Goal: Communication & Community: Answer question/provide support

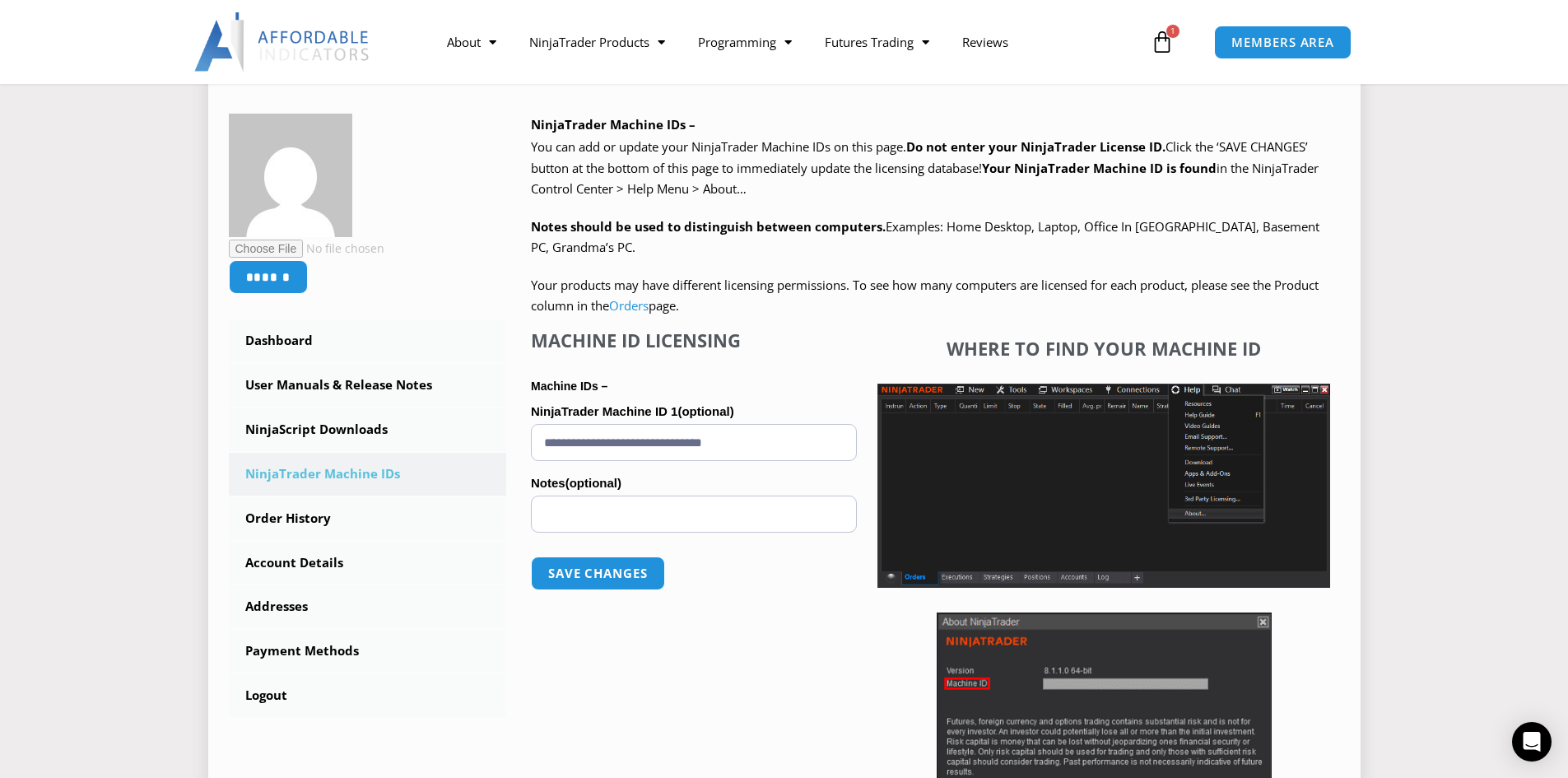
scroll to position [247, 0]
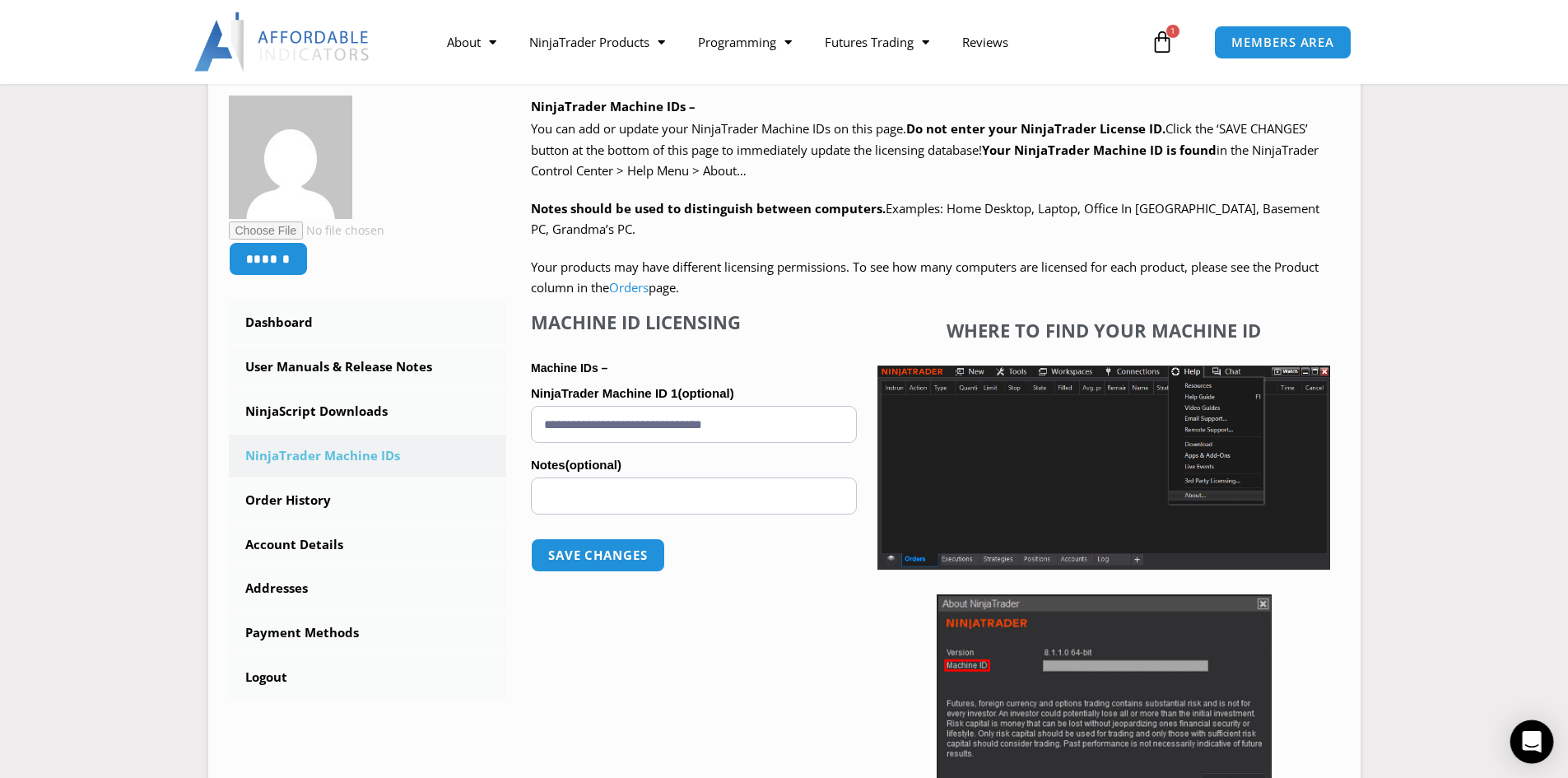
click at [1525, 740] on icon "Open Intercom Messenger" at bounding box center [1531, 742] width 19 height 21
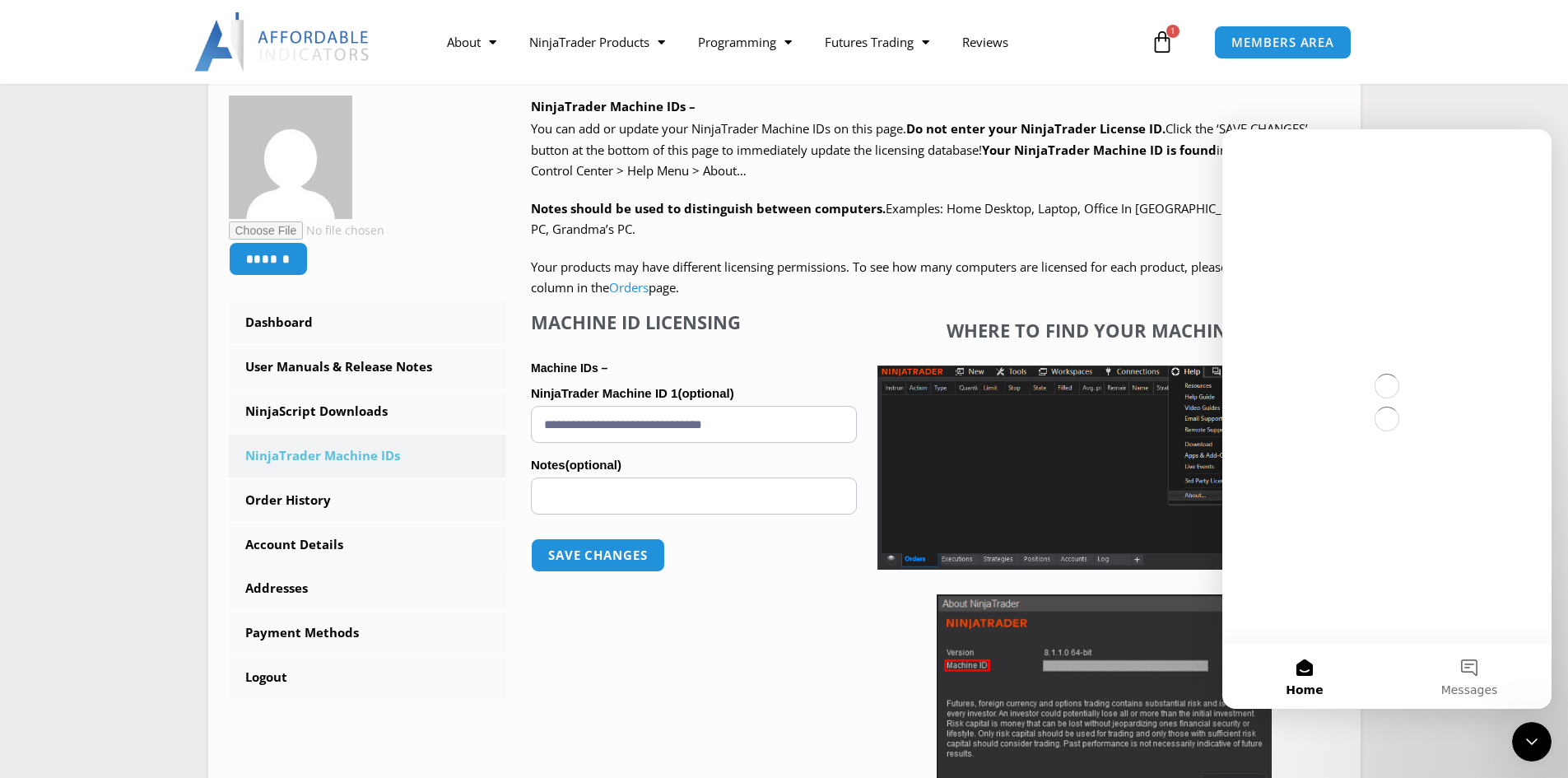
scroll to position [0, 0]
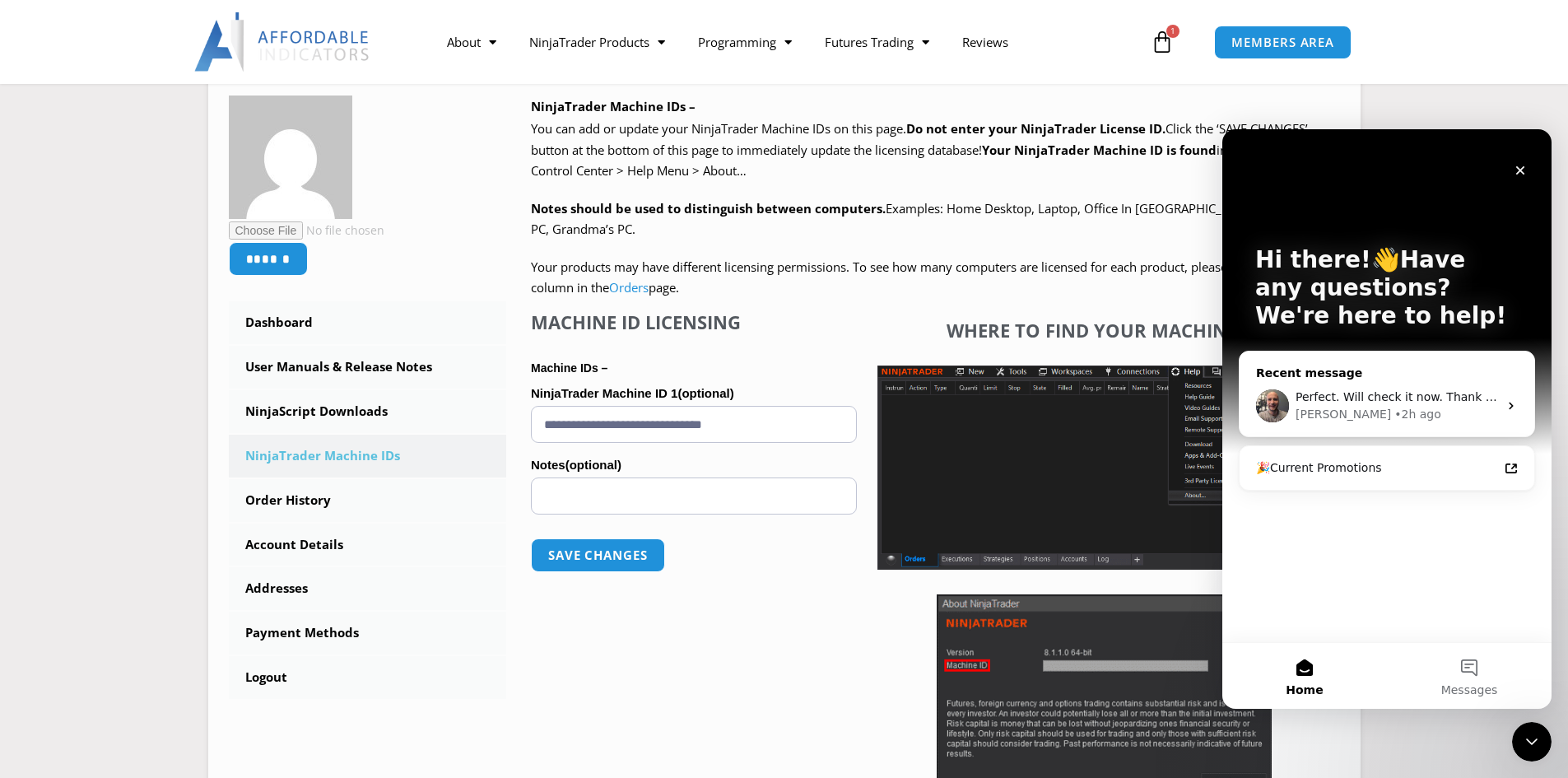
click at [1346, 405] on div "Perfect. Will check it now. Thank you" at bounding box center [1397, 397] width 203 height 17
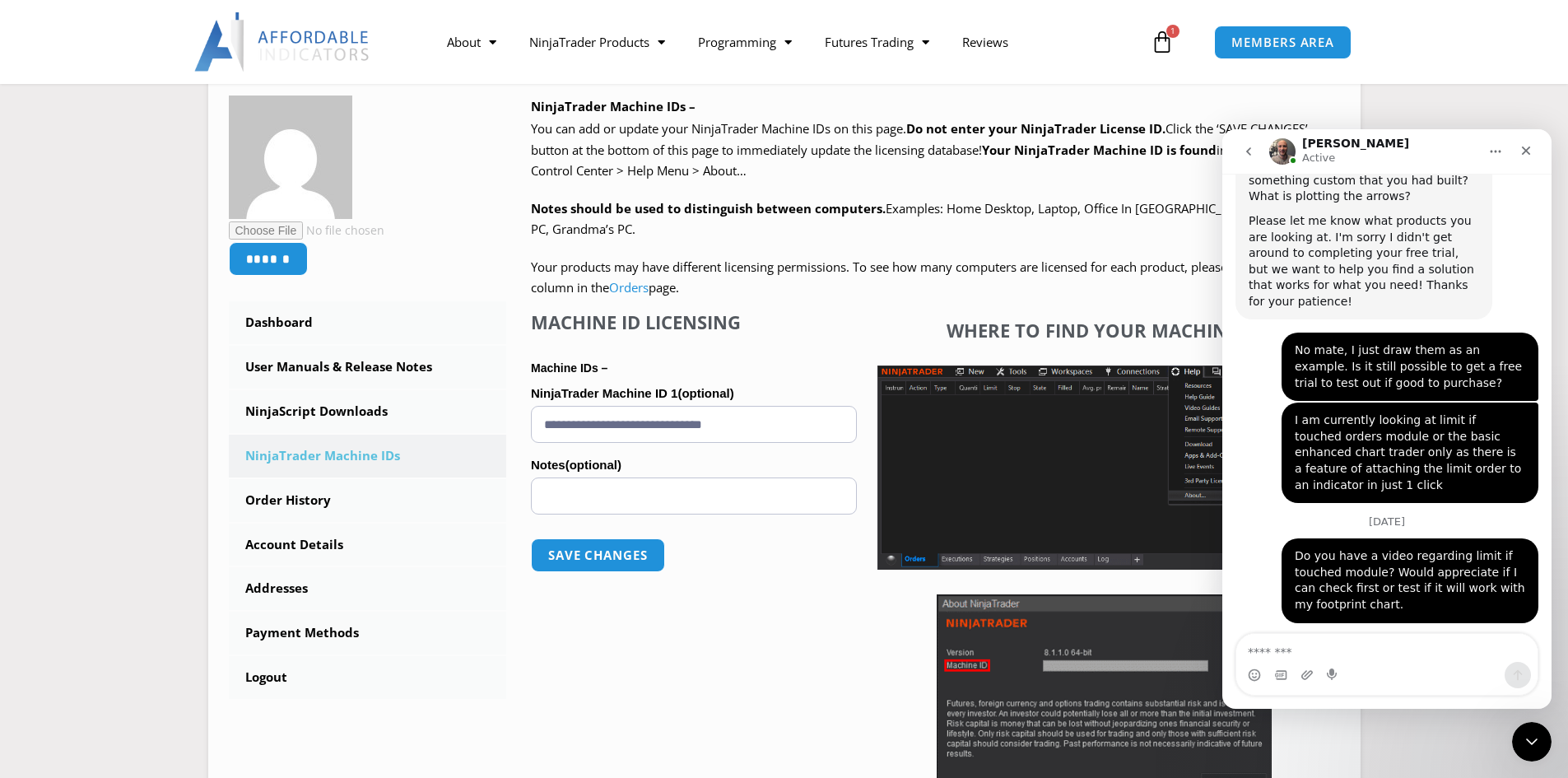
scroll to position [2250, 0]
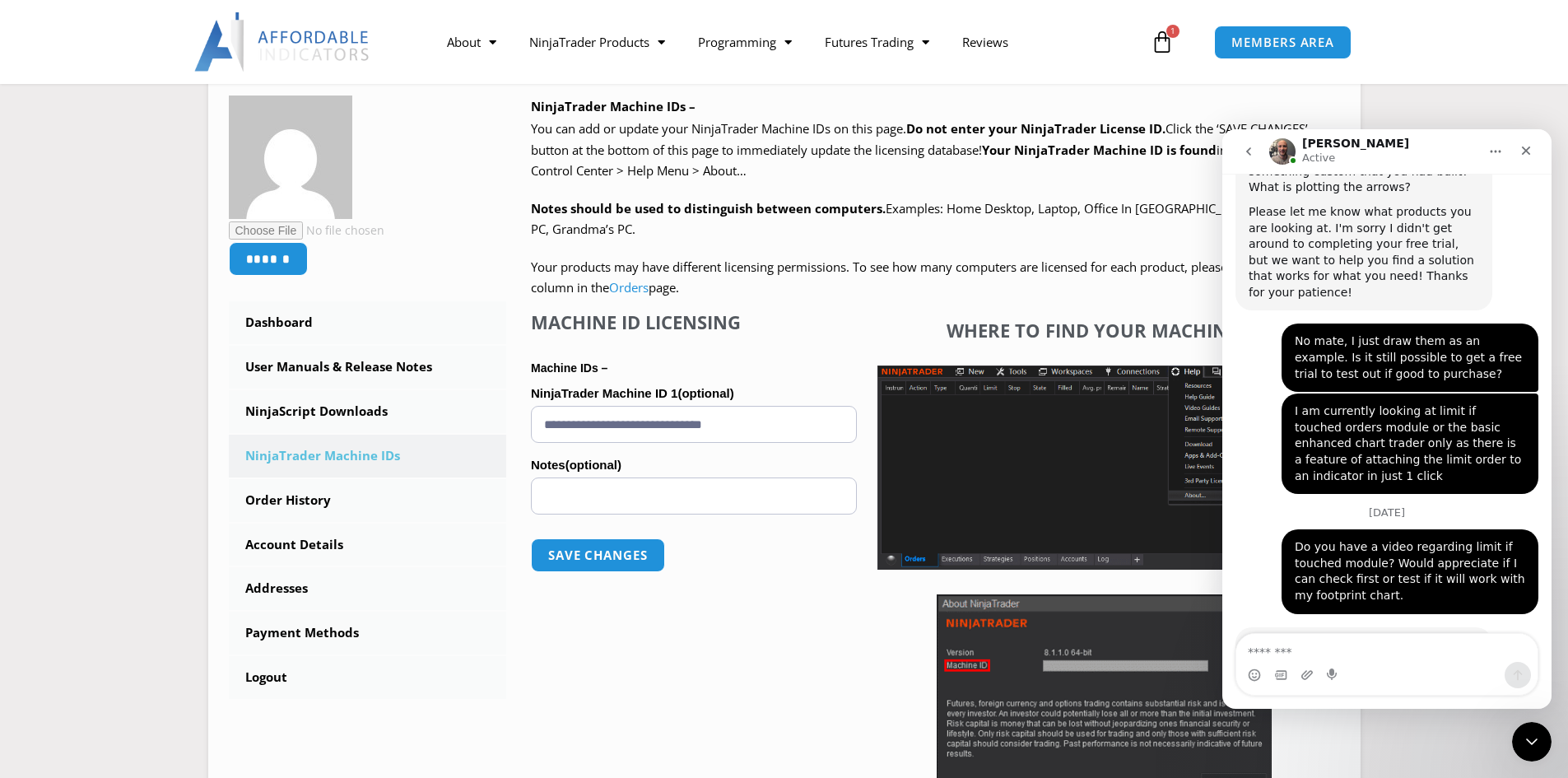
drag, startPoint x: 1331, startPoint y: 667, endPoint x: 1321, endPoint y: 663, distance: 10.8
click at [1331, 667] on div "Intercom messenger" at bounding box center [1334, 675] width 13 height 26
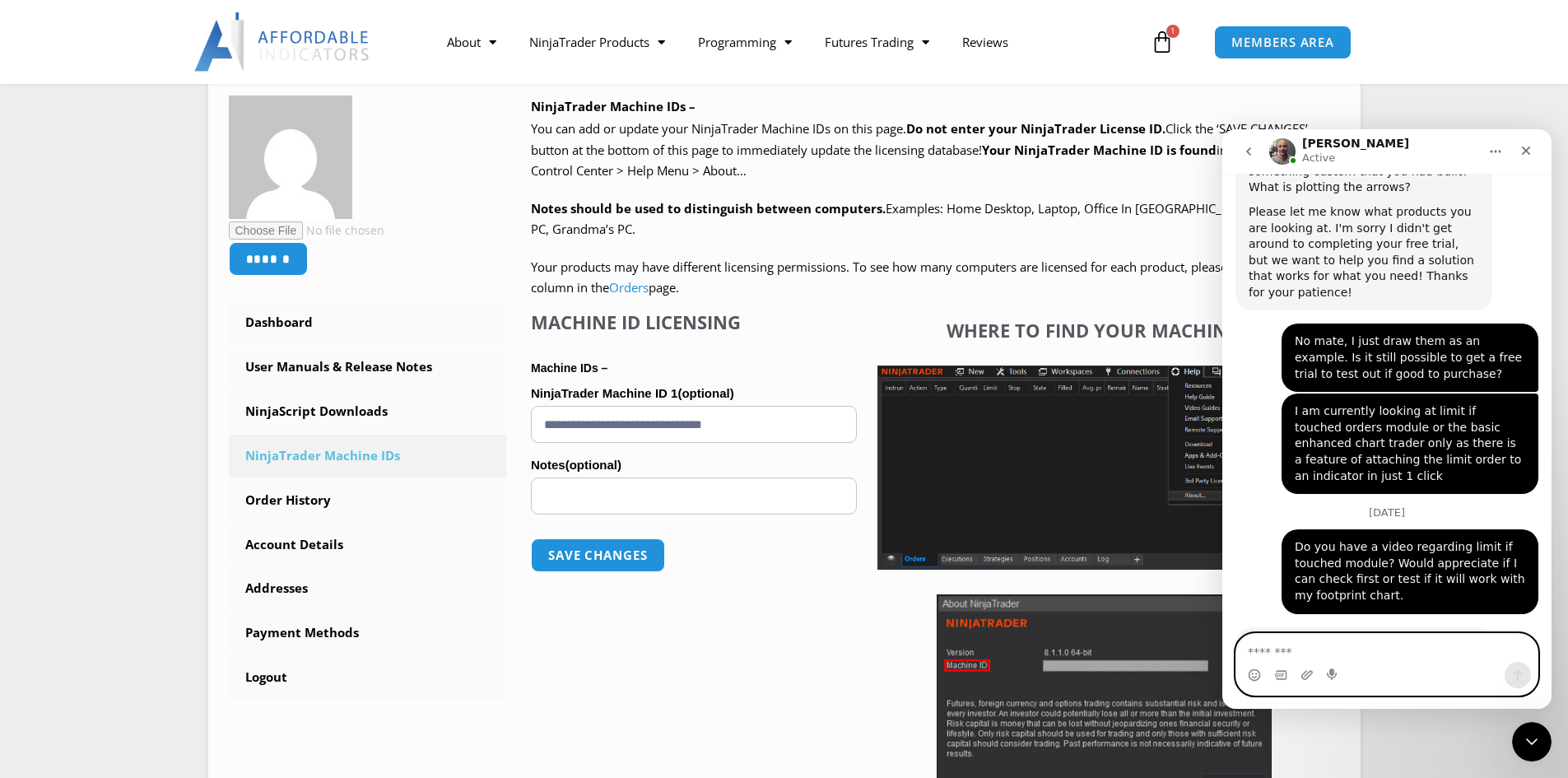
click at [1334, 649] on textarea "Message…" at bounding box center [1388, 648] width 302 height 28
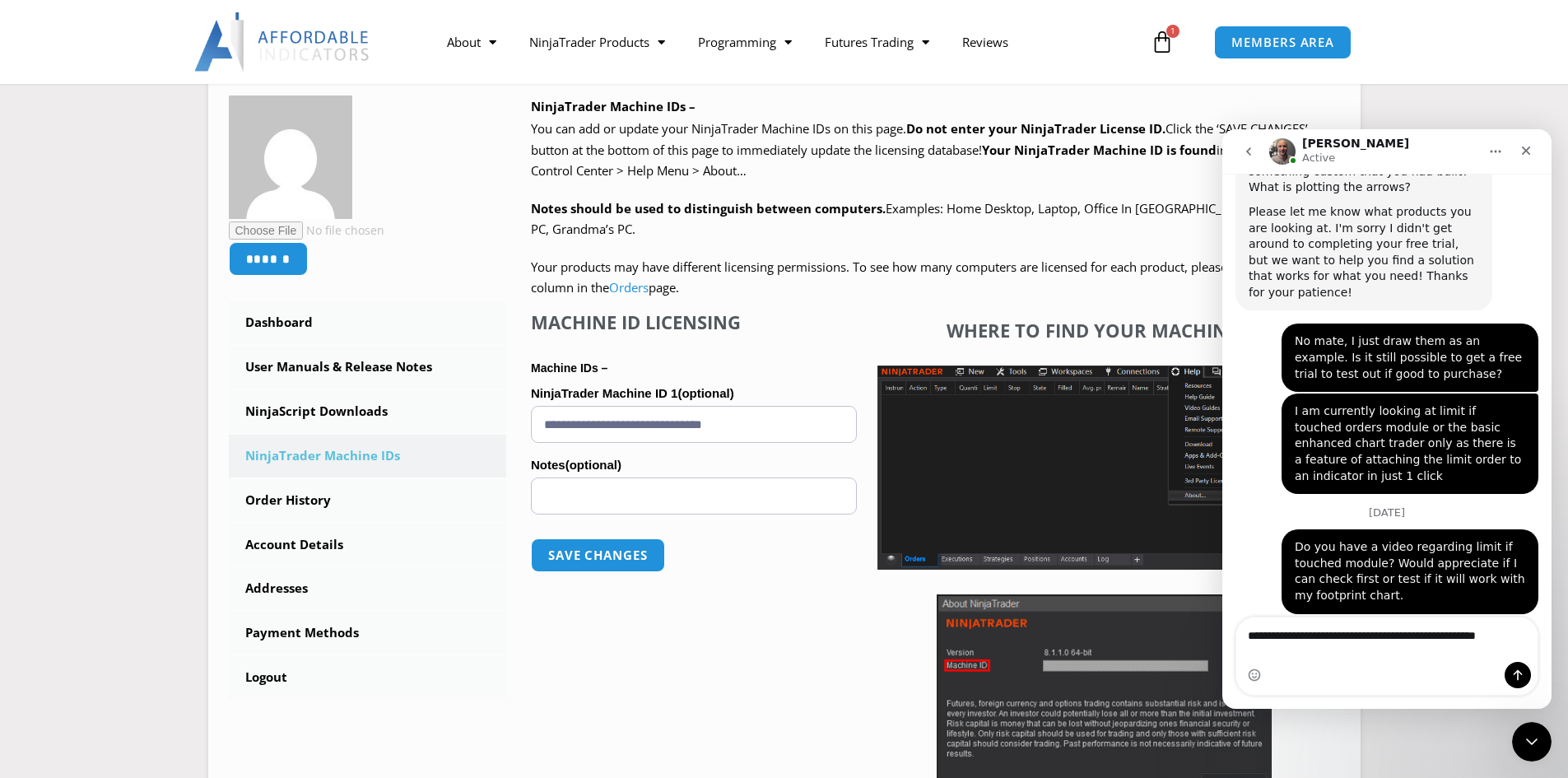
click at [1365, 663] on div "Intercom messenger" at bounding box center [1388, 675] width 302 height 26
click at [1507, 645] on textarea "**********" at bounding box center [1388, 631] width 302 height 28
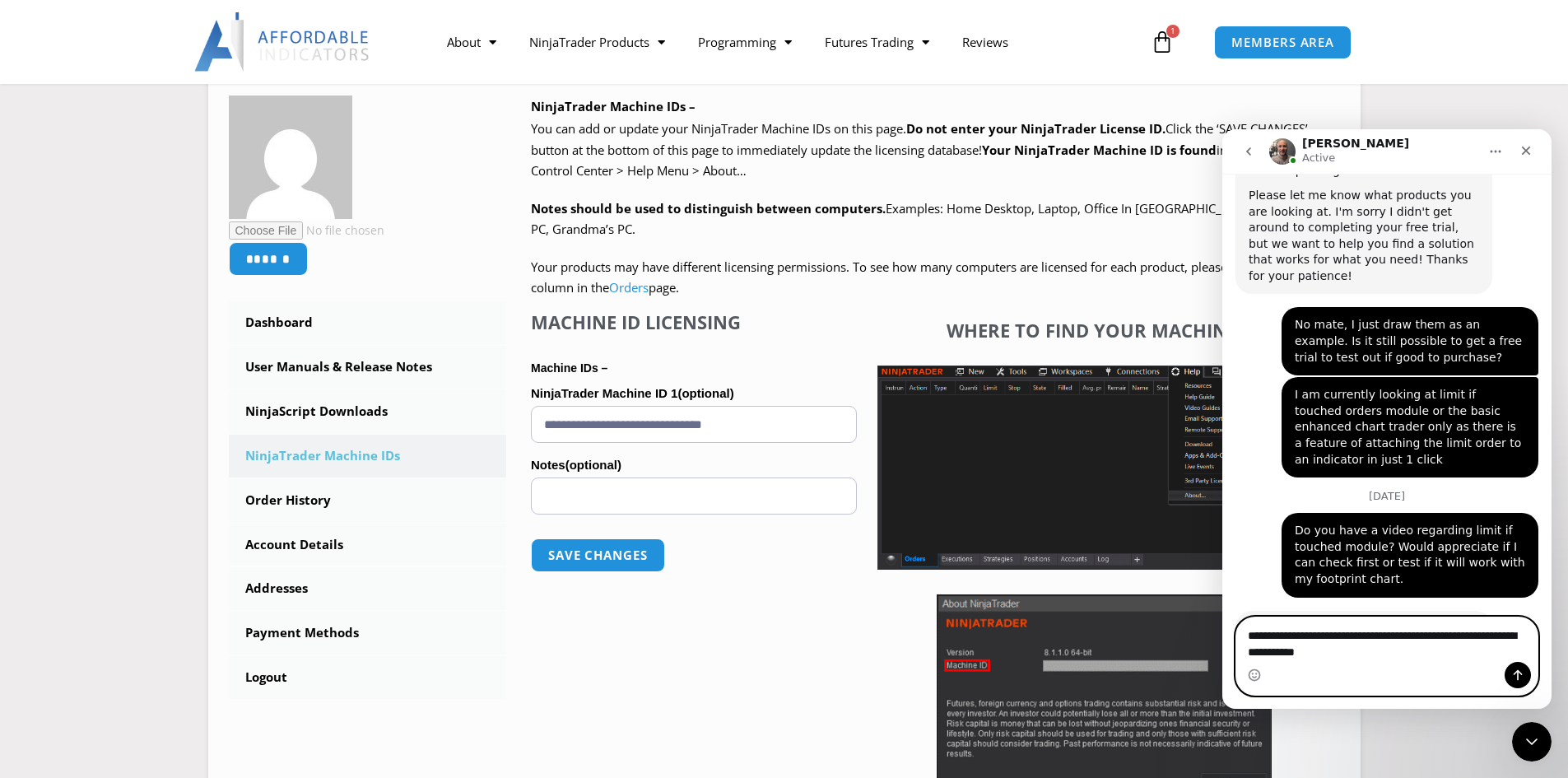
click at [1509, 635] on textarea "**********" at bounding box center [1388, 640] width 302 height 45
type textarea "**********"
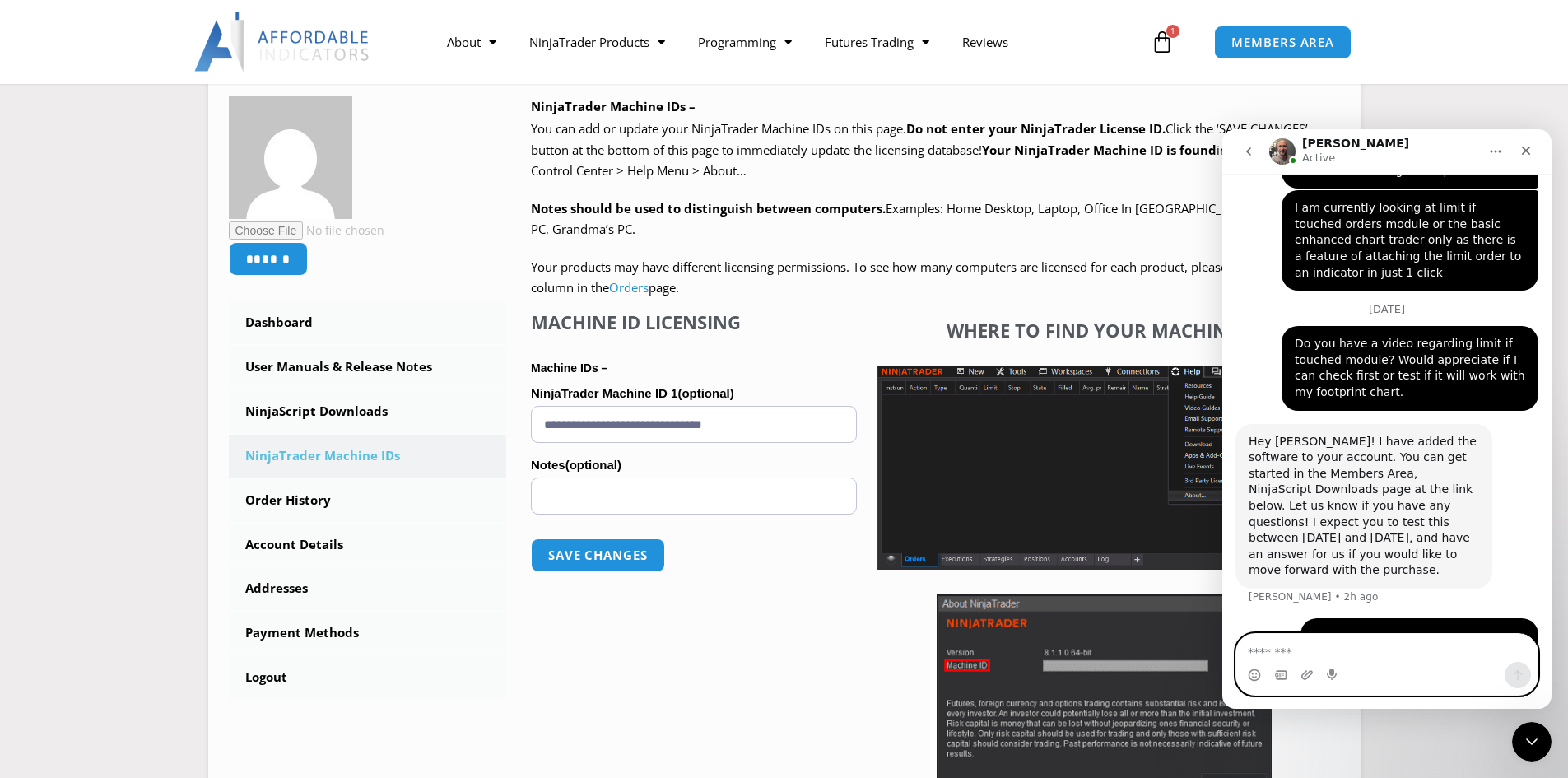
scroll to position [2516, 0]
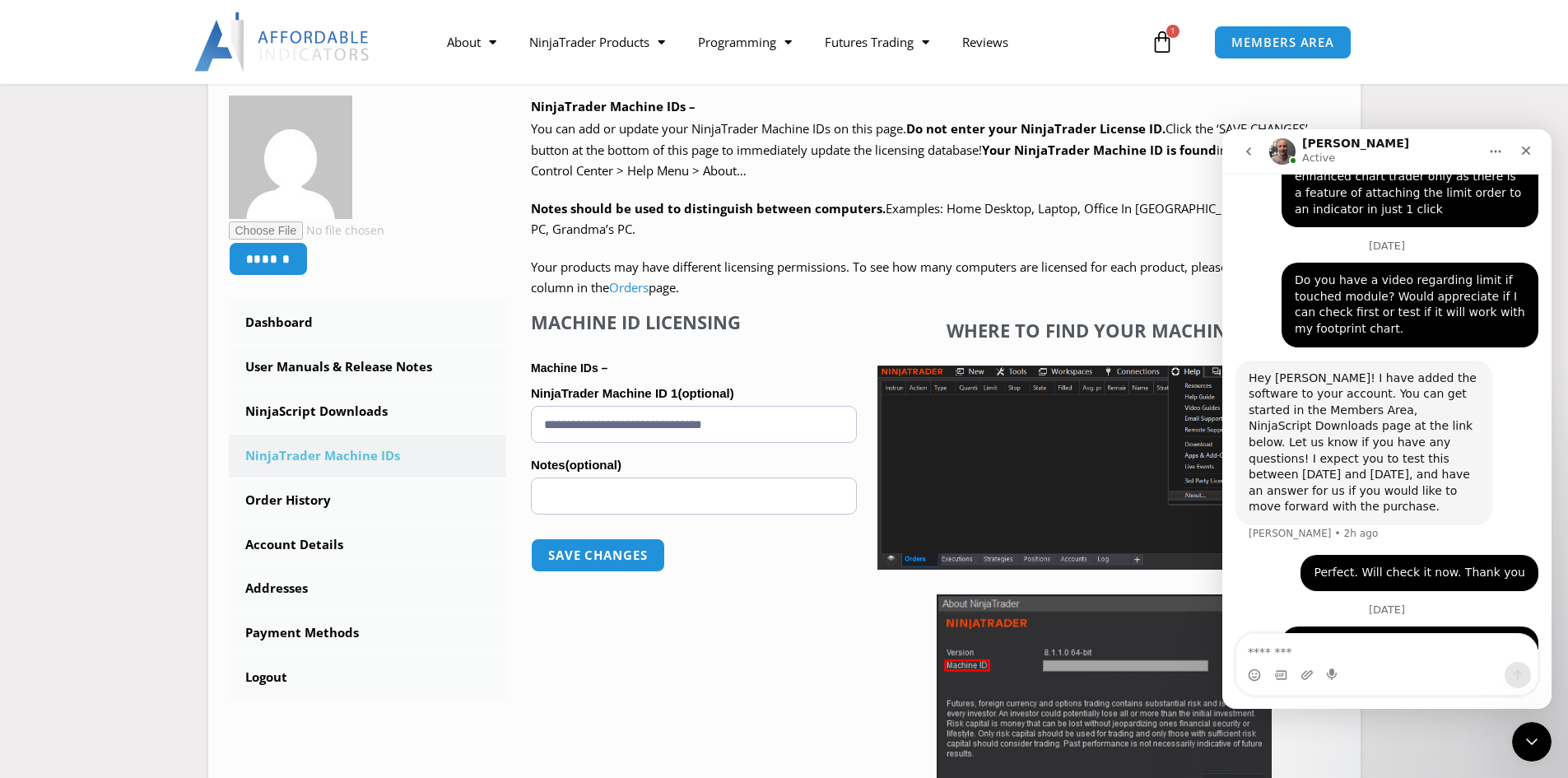
click at [1458, 705] on img "Kenneth says…" at bounding box center [1416, 752] width 221 height 95
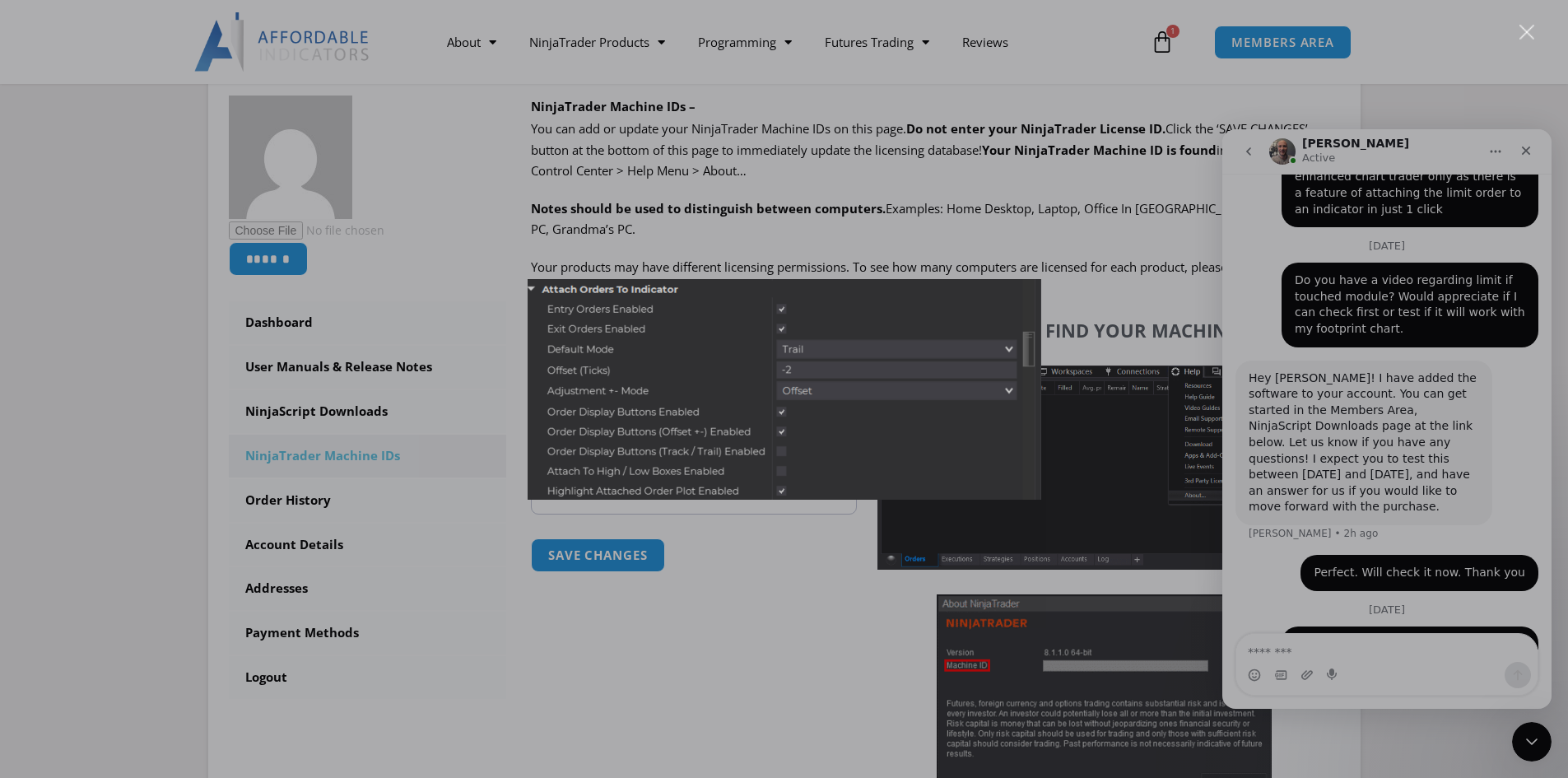
click at [751, 648] on div "Intercom messenger" at bounding box center [784, 389] width 1568 height 778
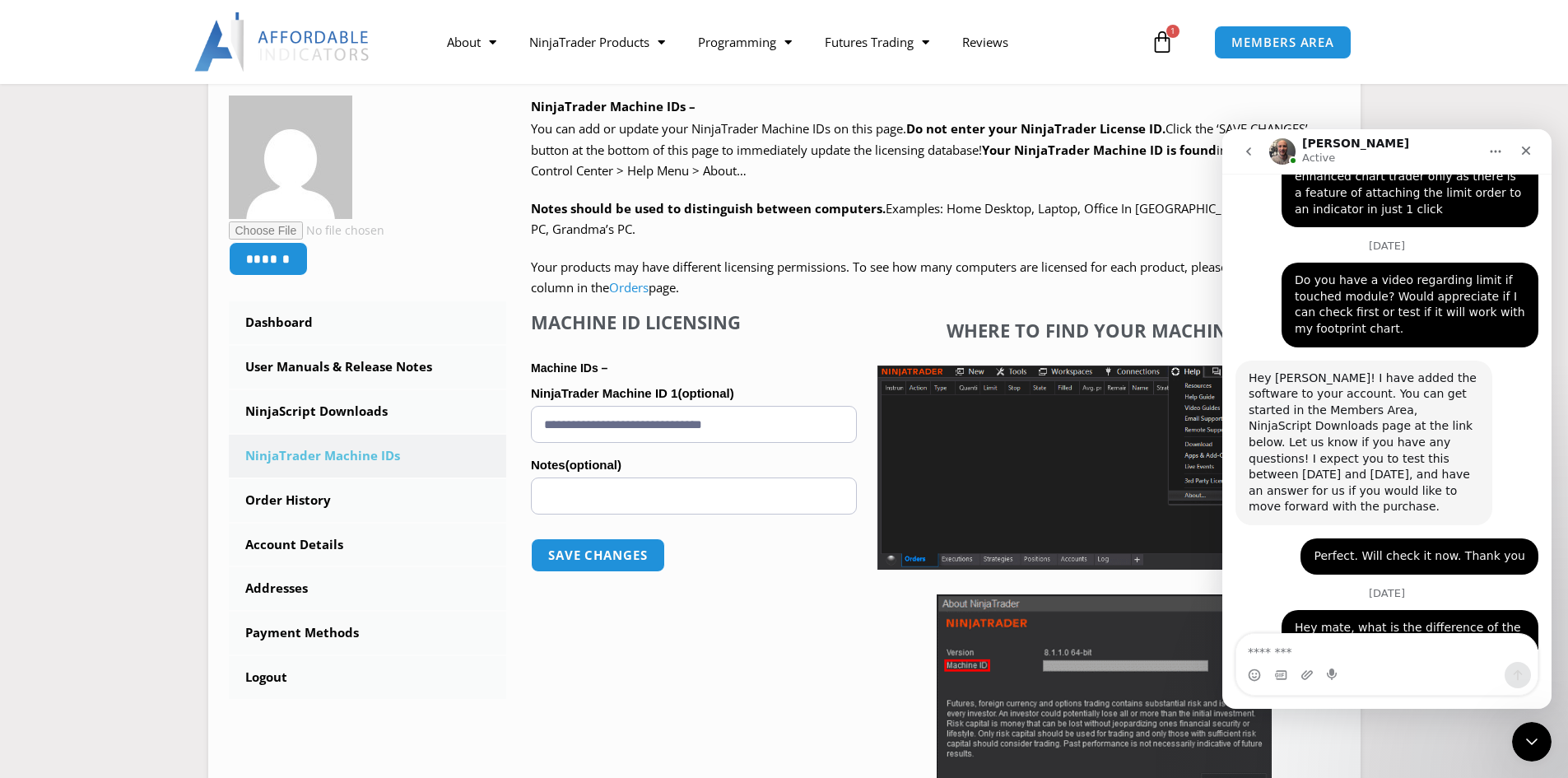
scroll to position [2518, 0]
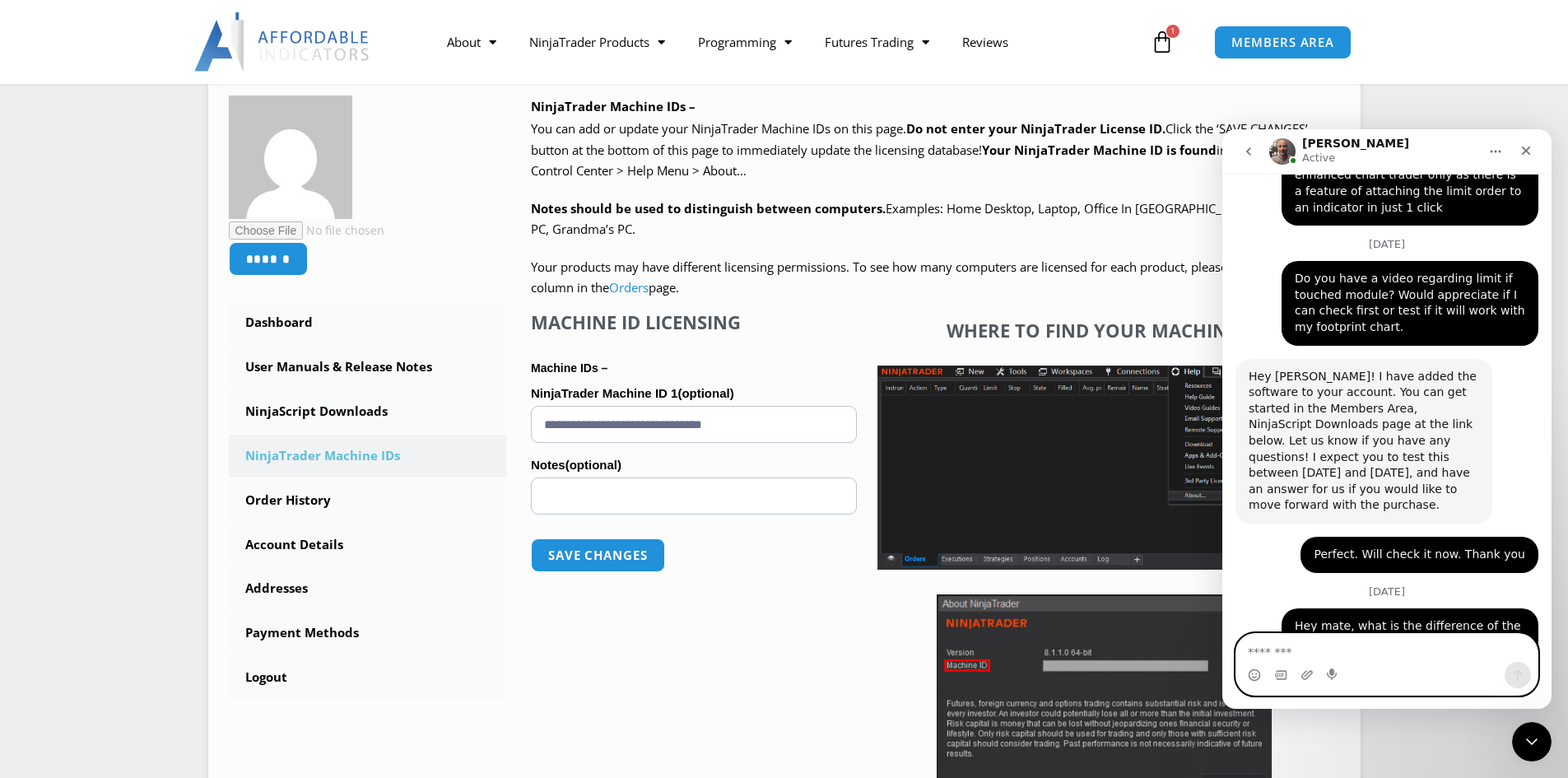
click at [1290, 652] on textarea "Message…" at bounding box center [1388, 648] width 302 height 28
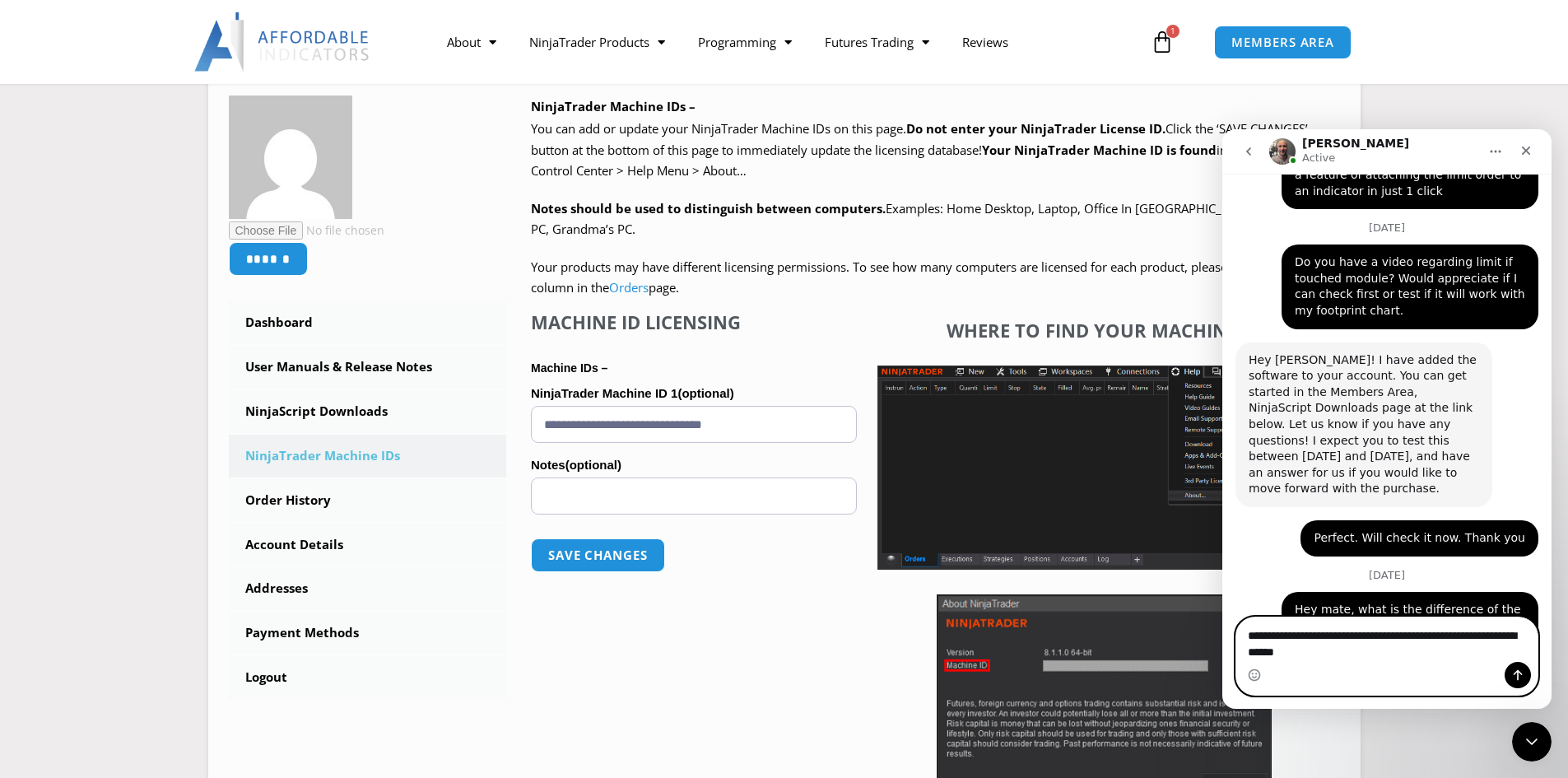
type textarea "**********"
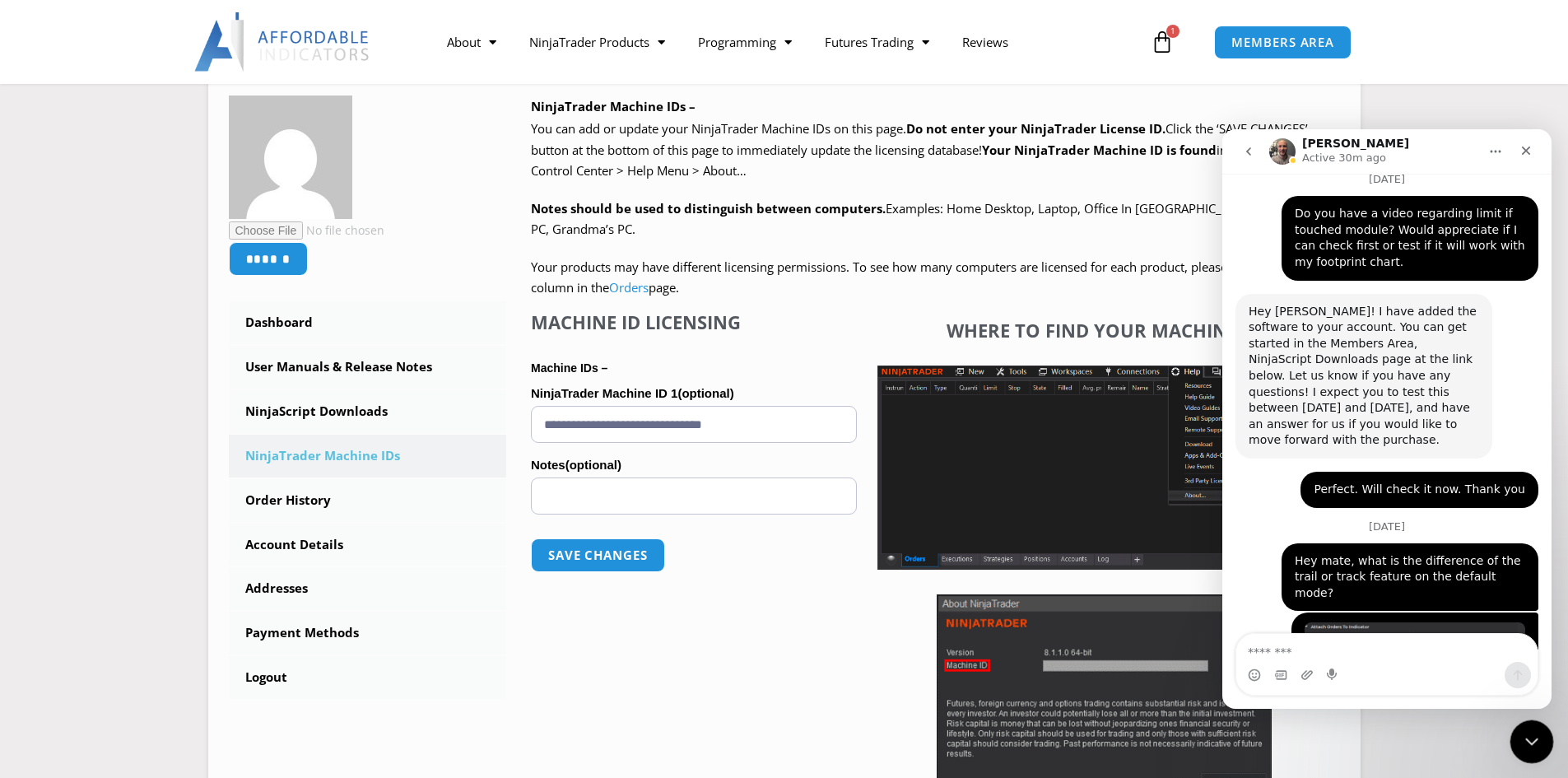
click at [1526, 727] on div "Close Intercom Messenger" at bounding box center [1529, 739] width 40 height 40
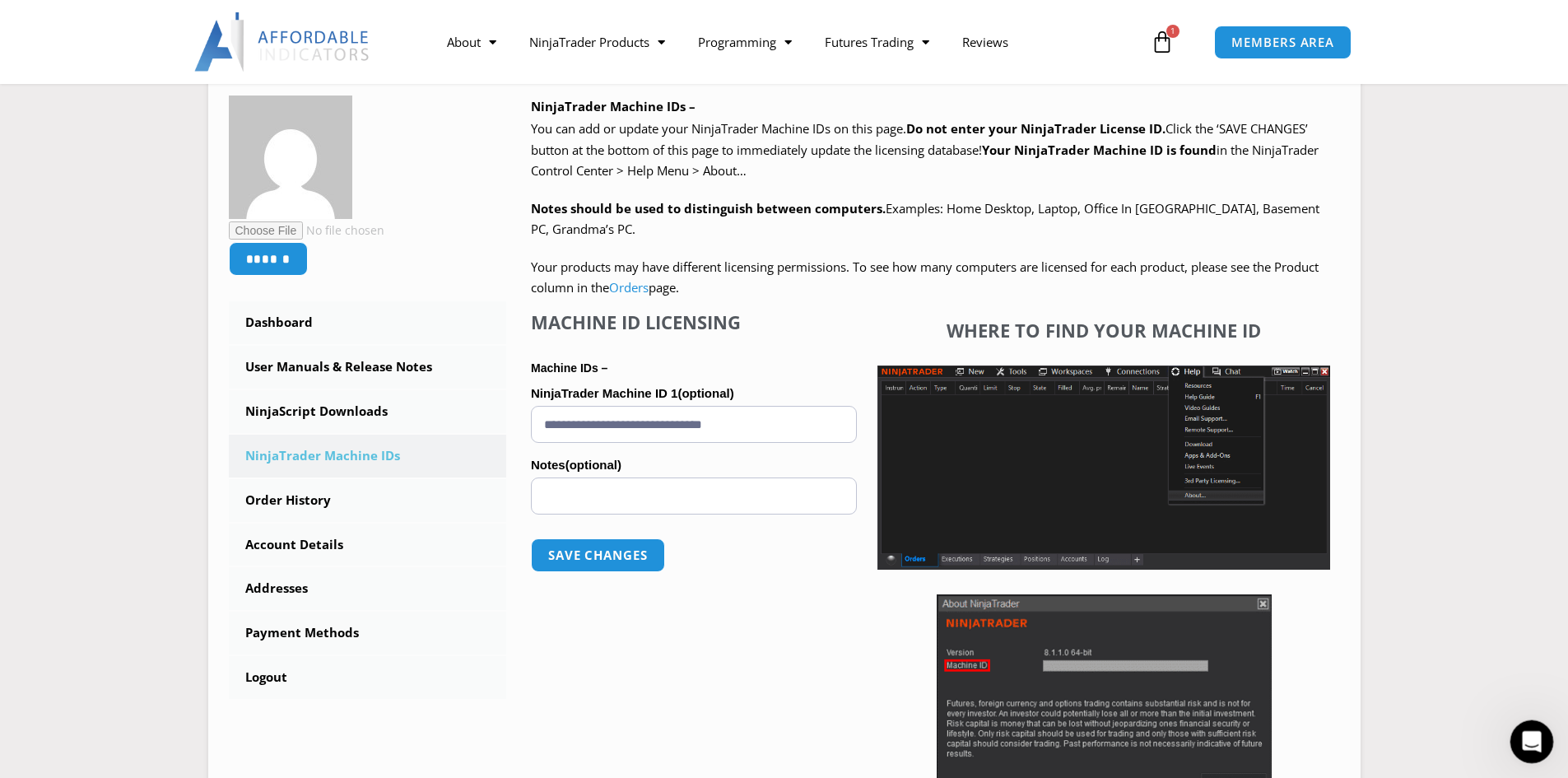
click html
click at [1530, 749] on icon "Open Intercom Messenger" at bounding box center [1529, 739] width 27 height 27
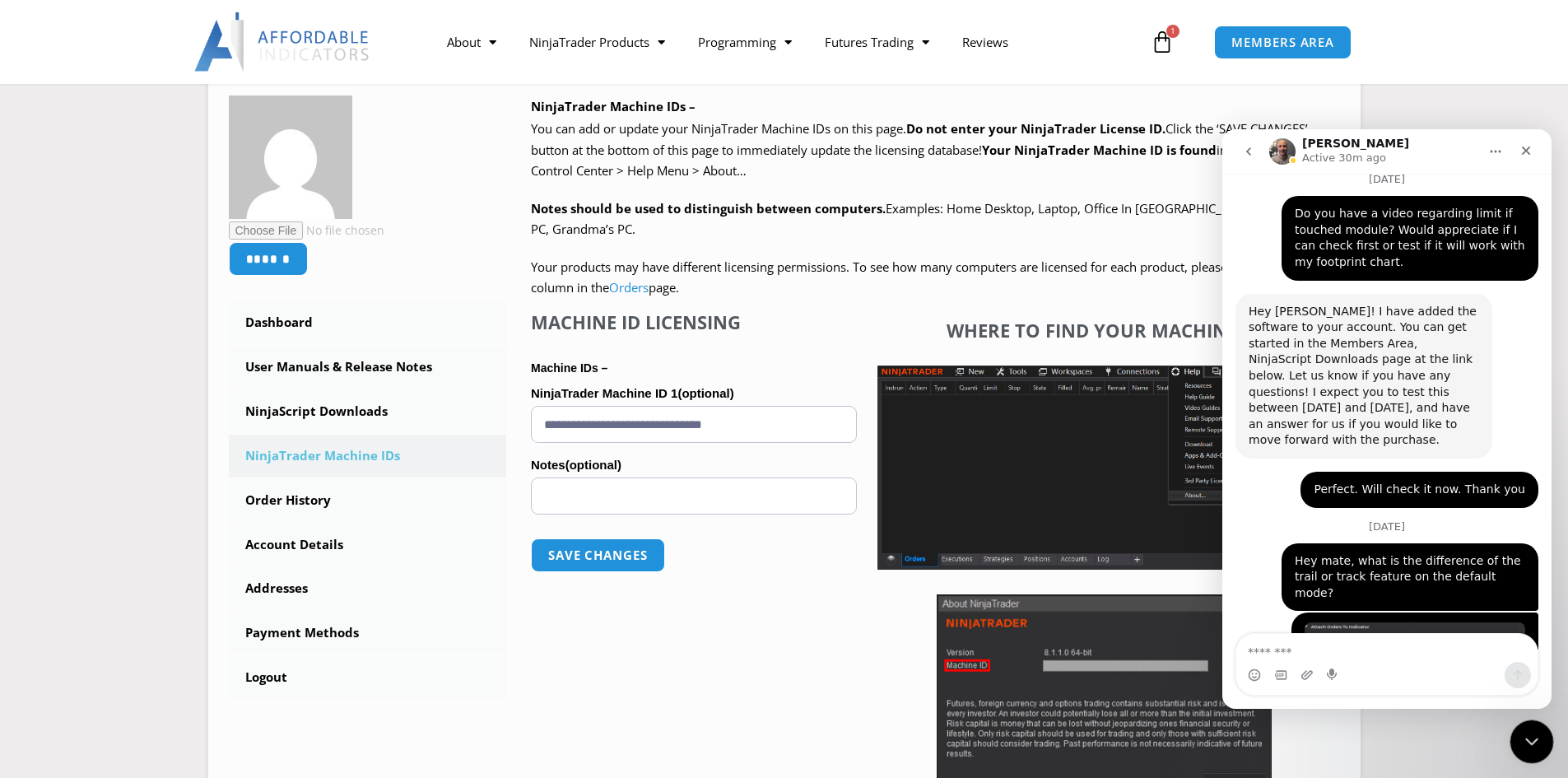
click at [1527, 741] on icon "Close Intercom Messenger" at bounding box center [1529, 739] width 20 height 20
